Goal: Task Accomplishment & Management: Complete application form

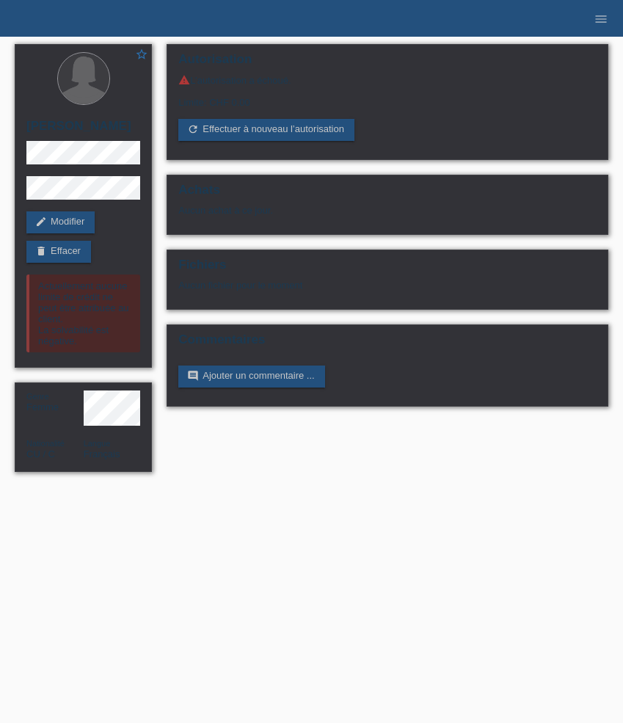
click at [596, 23] on icon "menu" at bounding box center [601, 19] width 15 height 15
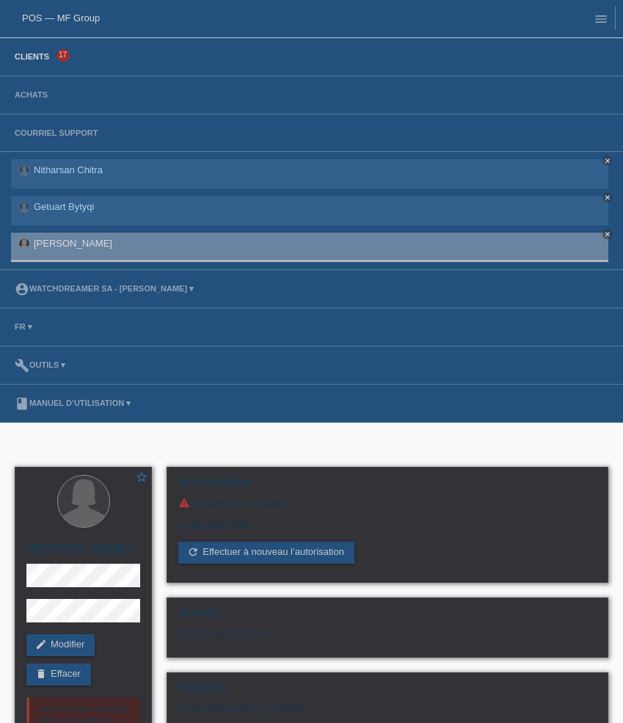
click at [40, 61] on link "Clients" at bounding box center [31, 56] width 49 height 9
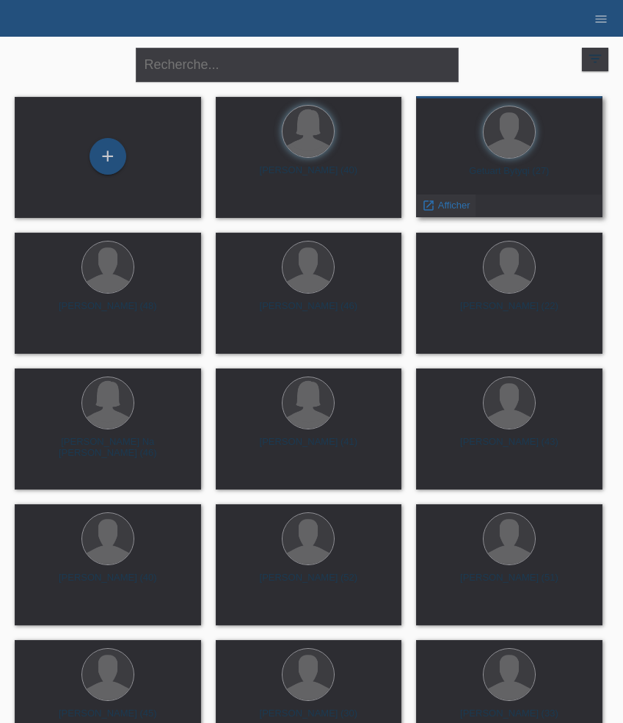
click at [459, 208] on span "Afficher" at bounding box center [454, 205] width 32 height 11
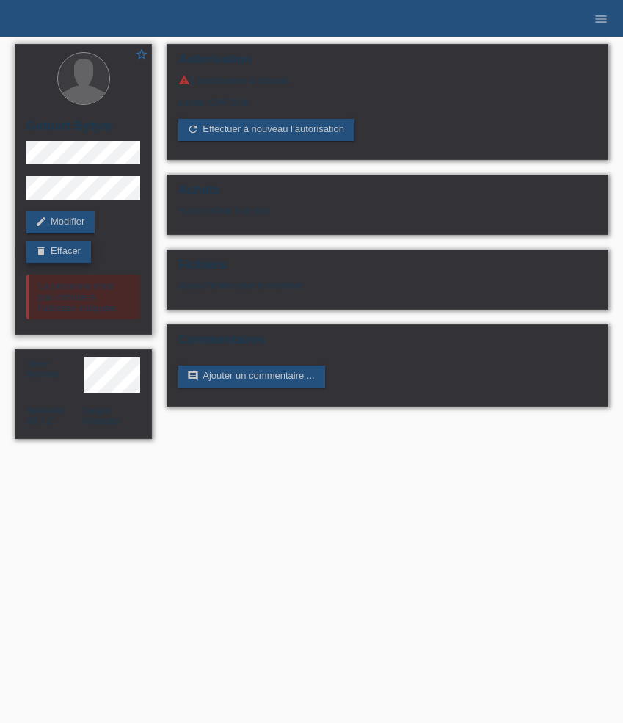
click at [70, 250] on link "delete Effacer" at bounding box center [58, 252] width 65 height 22
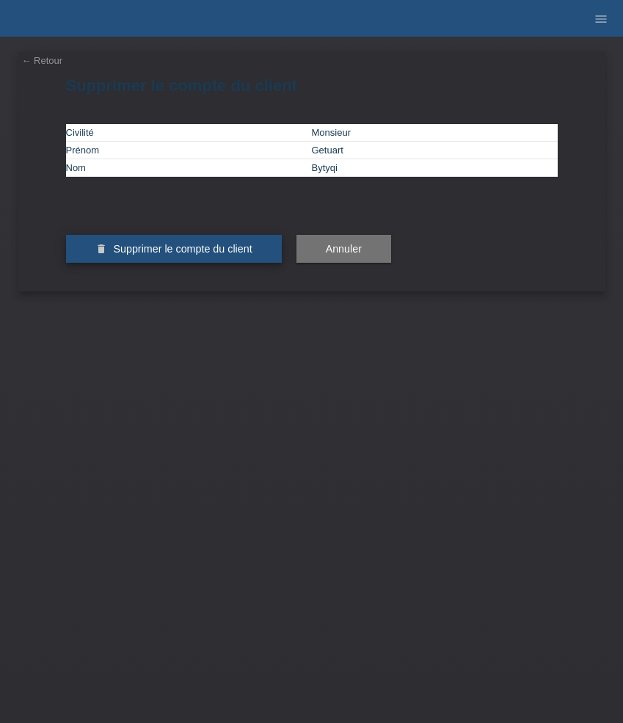
click at [170, 255] on span "Supprimer le compte du client" at bounding box center [182, 249] width 139 height 12
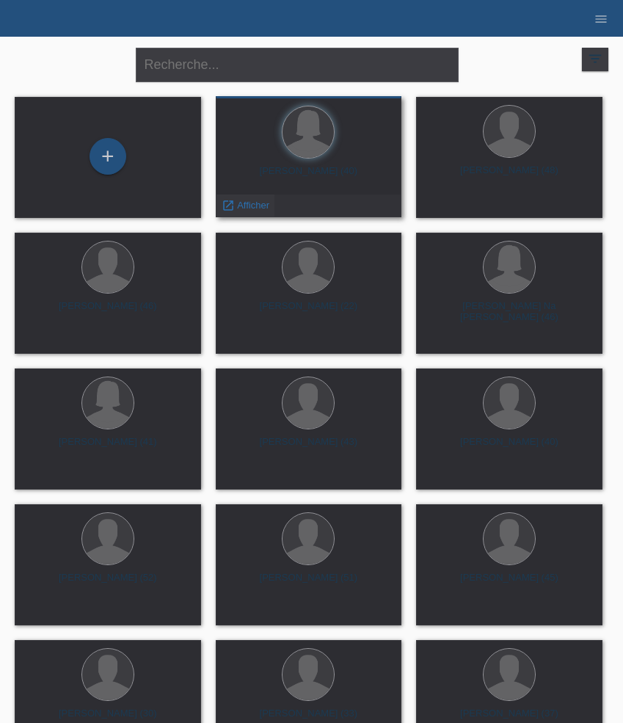
click at [246, 203] on span "Afficher" at bounding box center [253, 205] width 32 height 11
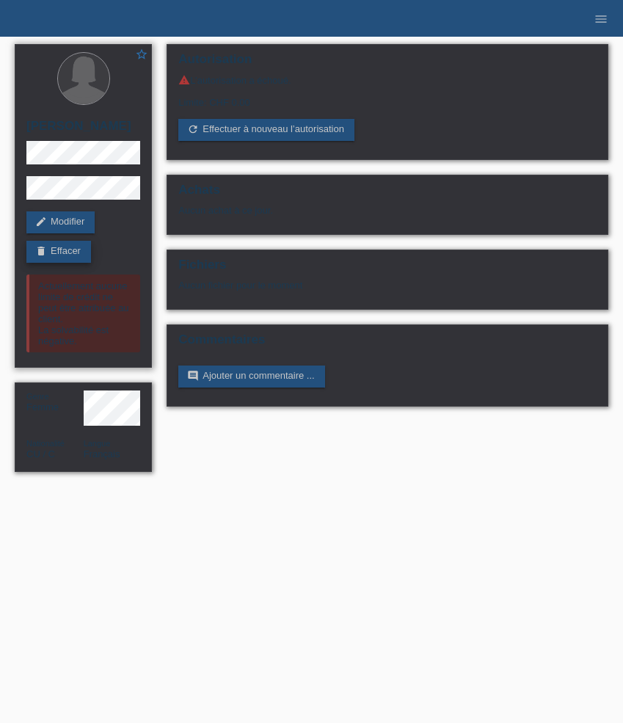
click at [78, 263] on link "delete Effacer" at bounding box center [58, 252] width 65 height 22
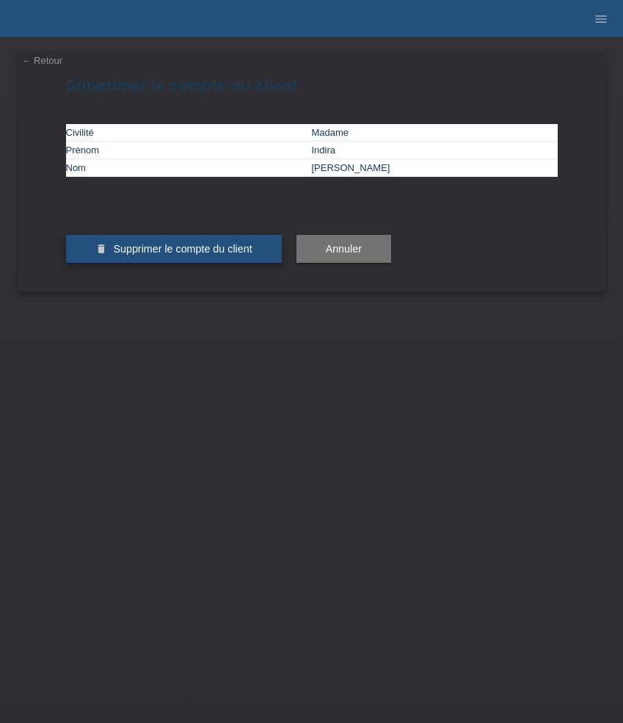
click at [165, 263] on button "delete Supprimer le compte du client" at bounding box center [174, 249] width 216 height 28
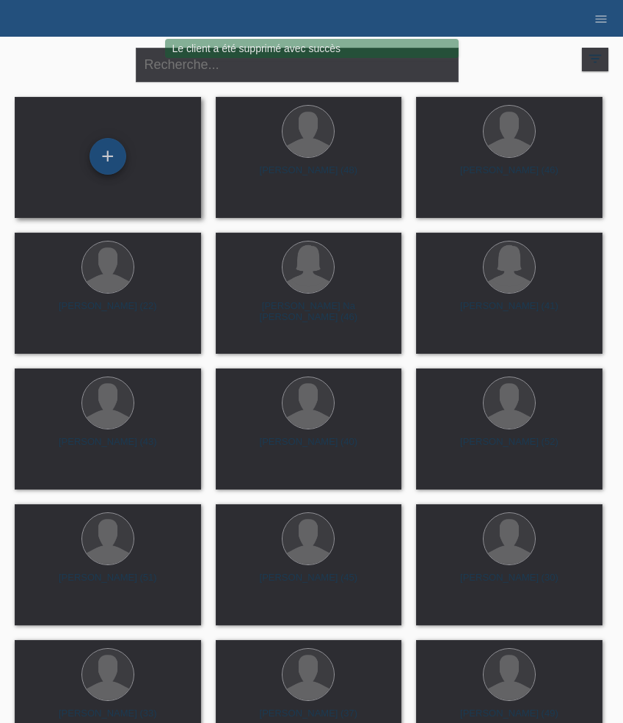
click at [117, 158] on div "+" at bounding box center [108, 156] width 37 height 37
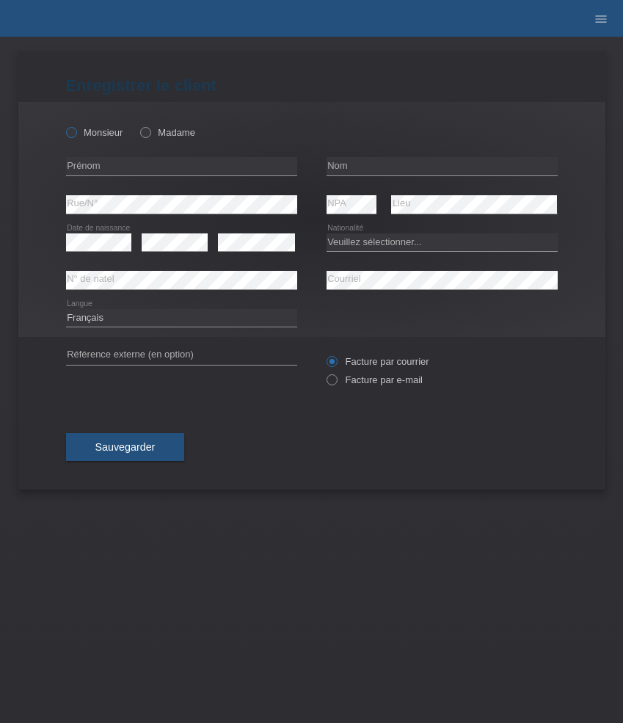
click at [98, 131] on label "Monsieur" at bounding box center [94, 132] width 57 height 11
click at [76, 131] on input "Monsieur" at bounding box center [71, 132] width 10 height 10
radio input "true"
click at [117, 164] on input "text" at bounding box center [181, 166] width 231 height 18
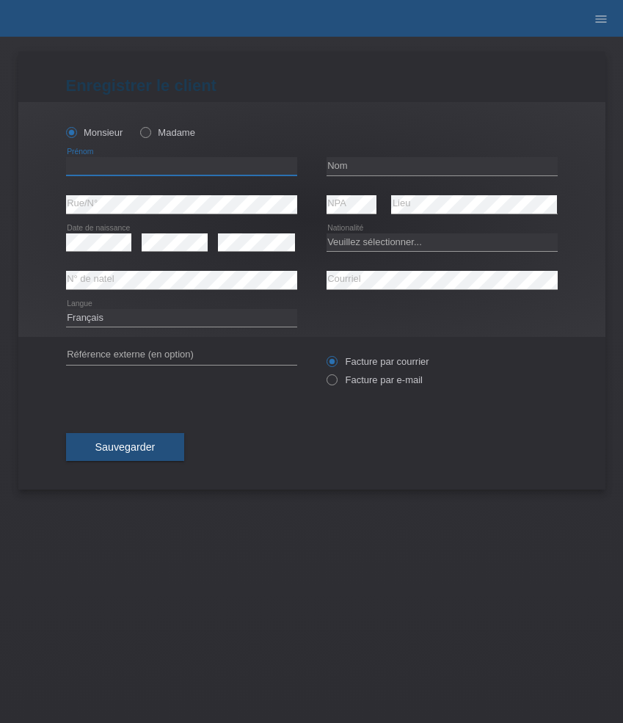
paste input "Jürg"
type input "Jürg"
click at [394, 169] on input "text" at bounding box center [442, 166] width 231 height 18
paste input "[GEOGRAPHIC_DATA]"
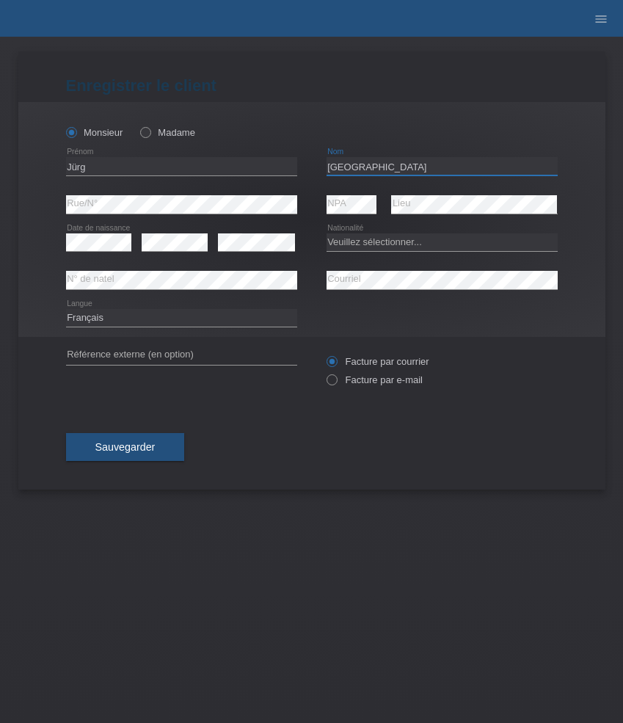
type input "[GEOGRAPHIC_DATA]"
click at [369, 241] on select "Veuillez sélectionner... Suisse Allemagne Autriche Liechtenstein ------------ A…" at bounding box center [442, 243] width 231 height 18
select select "CH"
click at [327, 234] on select "Veuillez sélectionner... Suisse Allemagne Autriche Liechtenstein ------------ A…" at bounding box center [442, 243] width 231 height 18
click at [155, 316] on select "Deutsch Français Italiano English" at bounding box center [181, 318] width 231 height 18
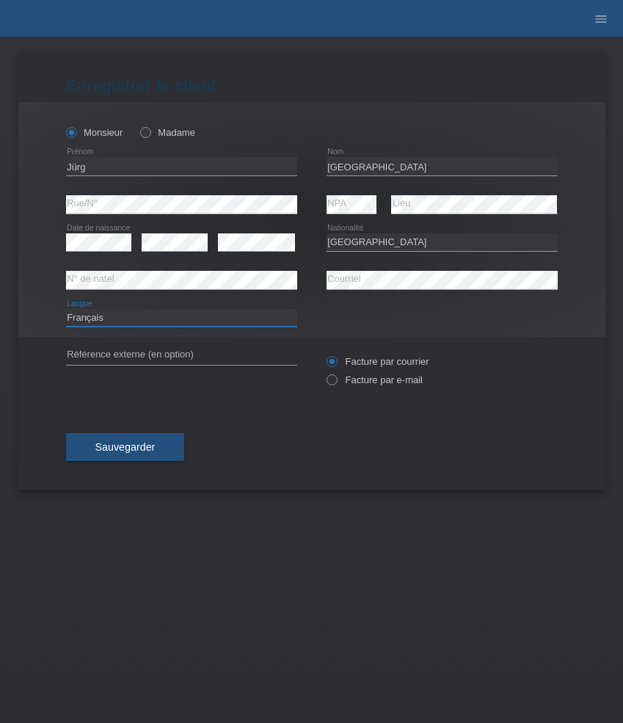
select select "de"
click at [66, 309] on select "Deutsch Français Italiano English" at bounding box center [181, 318] width 231 height 18
click at [362, 381] on label "Facture par e-mail" at bounding box center [375, 379] width 96 height 11
click at [336, 381] on input "Facture par e-mail" at bounding box center [332, 383] width 10 height 18
radio input "true"
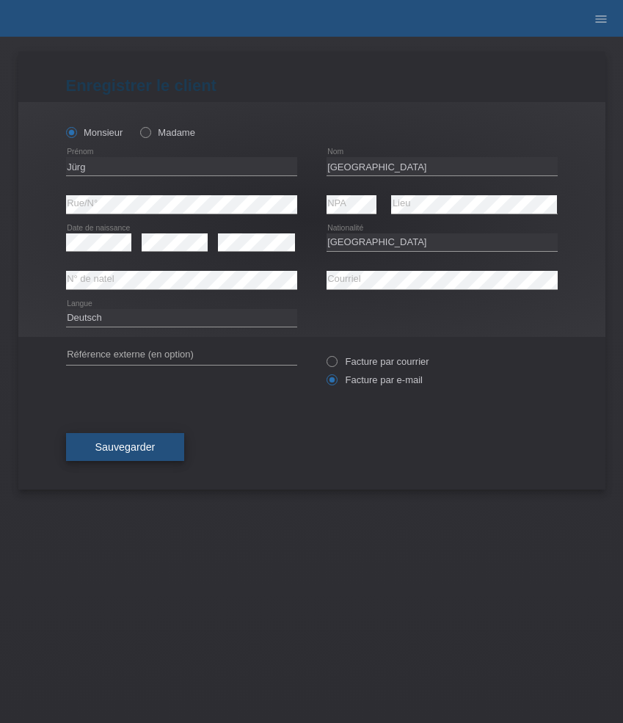
click at [153, 459] on button "Sauvegarder" at bounding box center [125, 447] width 119 height 28
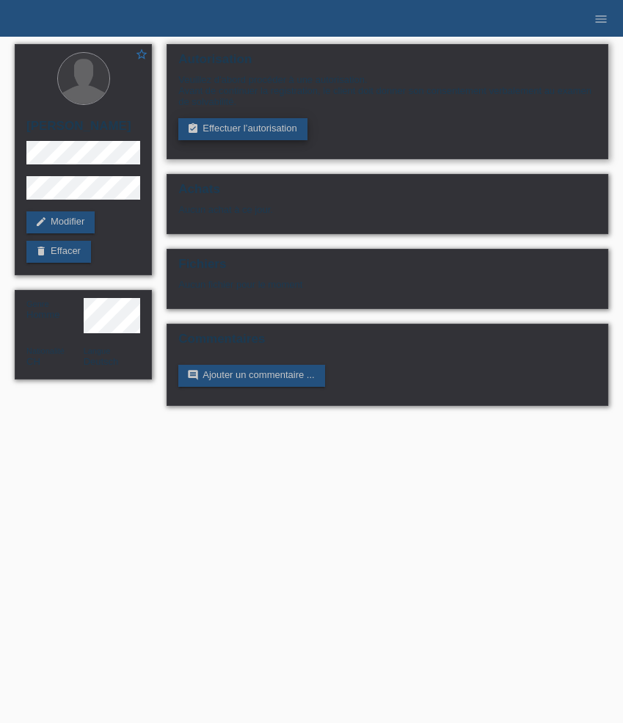
click at [226, 133] on link "assignment_turned_in Effectuer l’autorisation" at bounding box center [242, 129] width 129 height 22
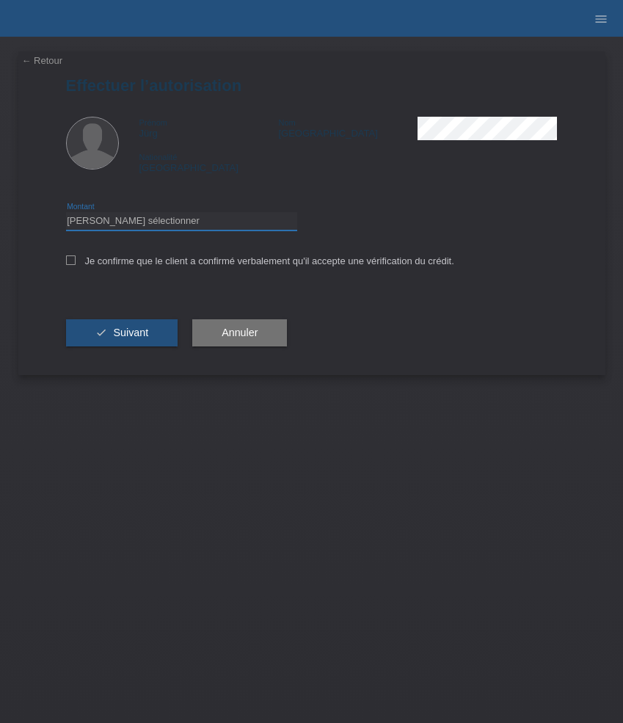
click at [138, 220] on select "Veuillez sélectionner CHF 1.00 - CHF 499.00 CHF 500.00 - CHF 1'999.00 CHF 2'000…" at bounding box center [181, 221] width 231 height 18
click at [66, 214] on select "Veuillez sélectionner CHF 1.00 - CHF 499.00 CHF 500.00 - CHF 1'999.00 CHF 2'000…" at bounding box center [181, 221] width 231 height 18
click at [146, 230] on select "Veuillez sélectionner CHF 1.00 - CHF 499.00 CHF 500.00 - CHF 1'999.00 CHF 2'000…" at bounding box center [181, 221] width 231 height 18
select select "3"
click at [66, 214] on select "Veuillez sélectionner CHF 1.00 - CHF 499.00 CHF 500.00 - CHF 1'999.00 CHF 2'000…" at bounding box center [181, 221] width 231 height 18
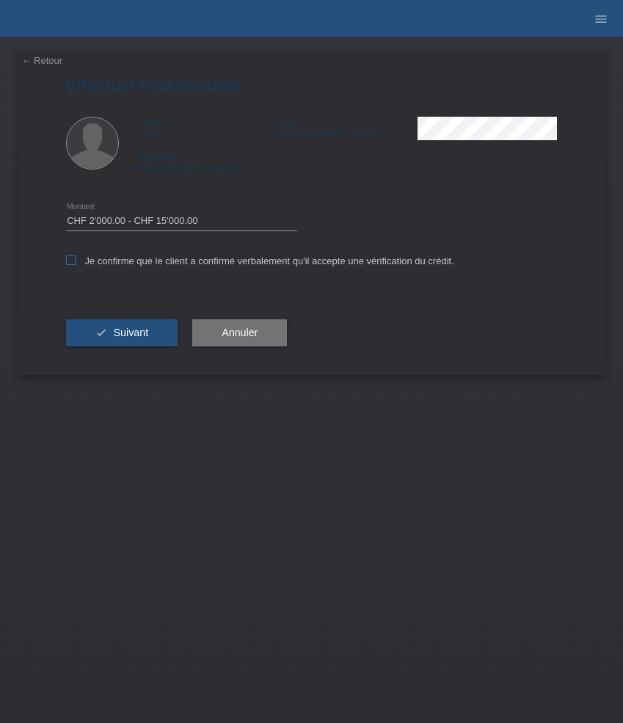
click at [108, 260] on label "Je confirme que le client a confirmé verbalement qu'il accepte une vérification…" at bounding box center [260, 261] width 388 height 11
click at [76, 260] on input "Je confirme que le client a confirmé verbalement qu'il accepte une vérification…" at bounding box center [71, 261] width 10 height 10
checkbox input "true"
click at [123, 322] on button "check Suivant" at bounding box center [122, 333] width 112 height 28
